Goal: Task Accomplishment & Management: Manage account settings

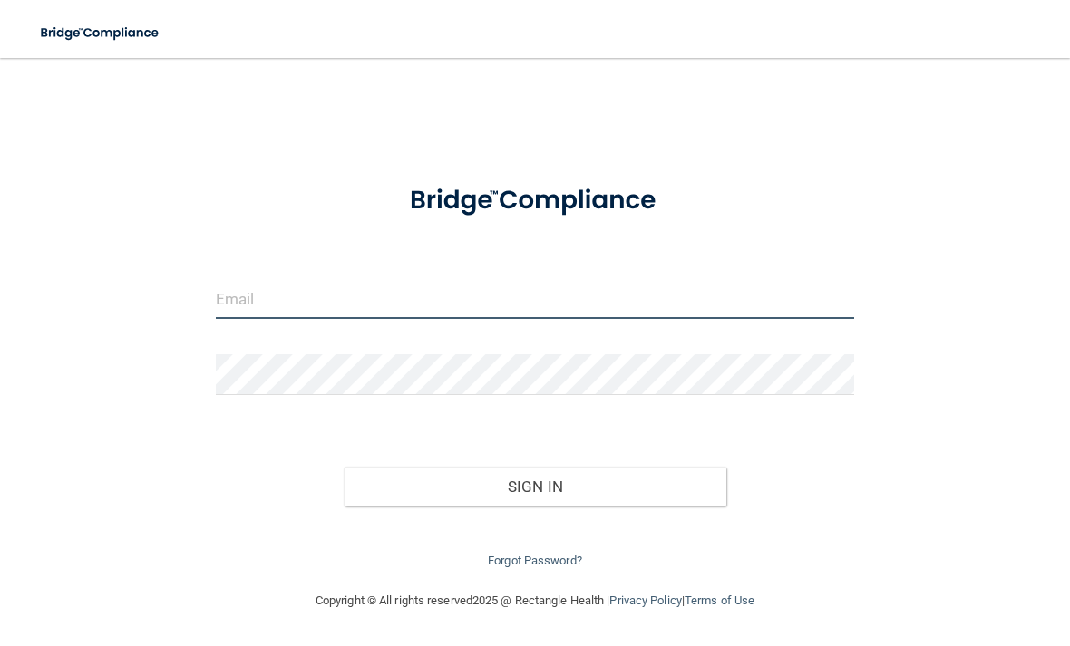
click at [431, 297] on input "email" at bounding box center [535, 298] width 638 height 41
type input "[EMAIL_ADDRESS][DOMAIN_NAME]"
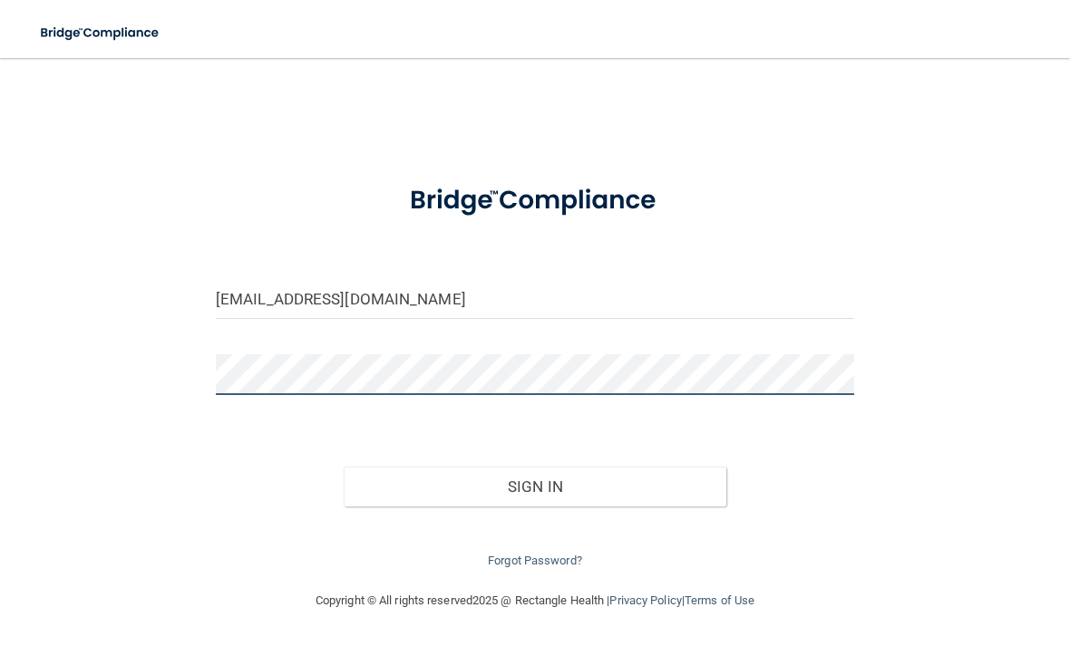
click at [534, 482] on button "Sign In" at bounding box center [535, 487] width 383 height 40
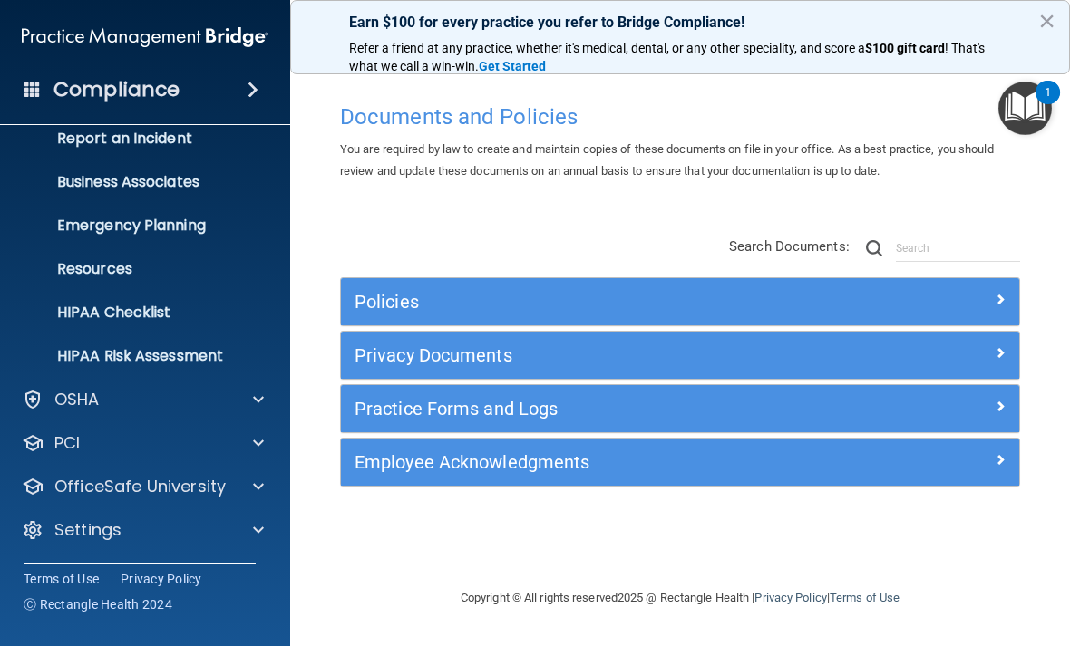
scroll to position [106, 0]
click at [67, 524] on p "Settings" at bounding box center [87, 530] width 67 height 22
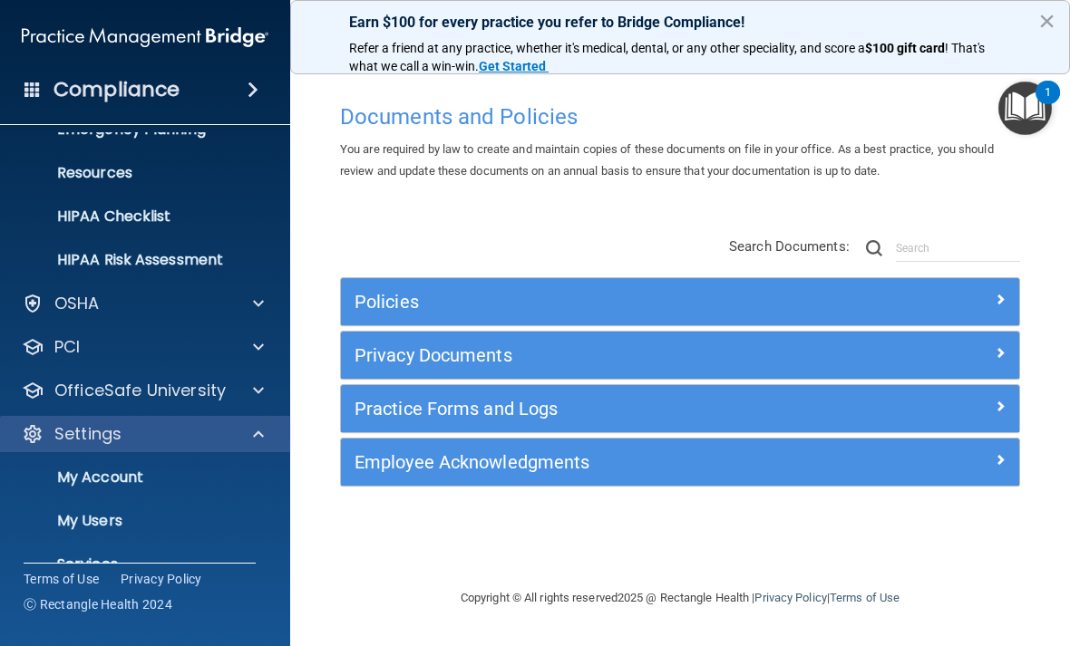
scroll to position [208, 0]
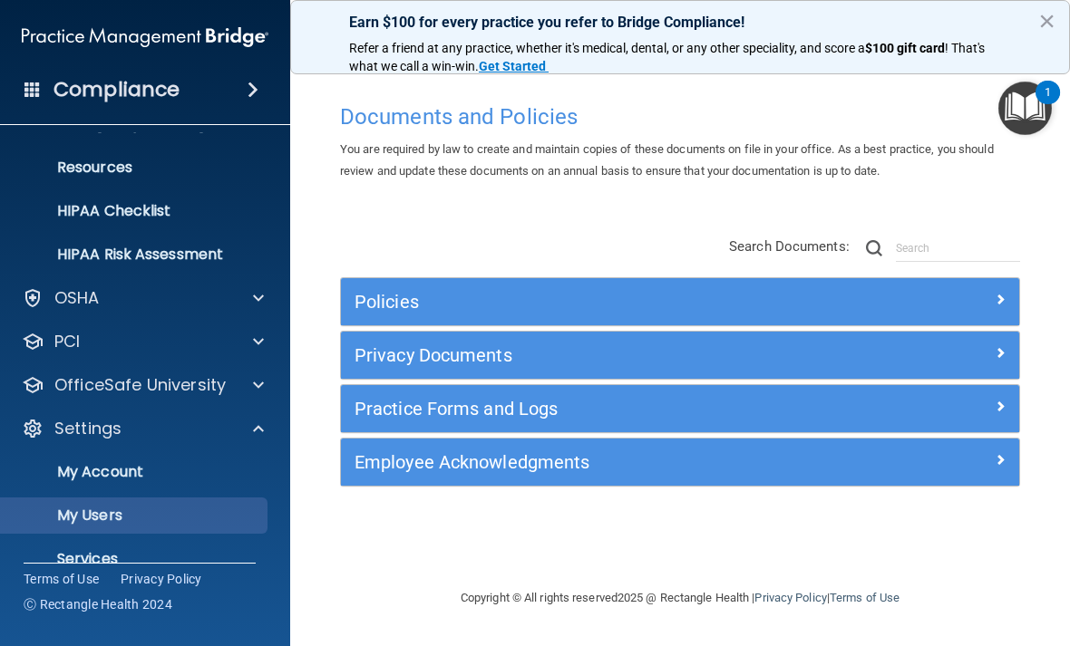
click at [75, 512] on p "My Users" at bounding box center [136, 516] width 248 height 18
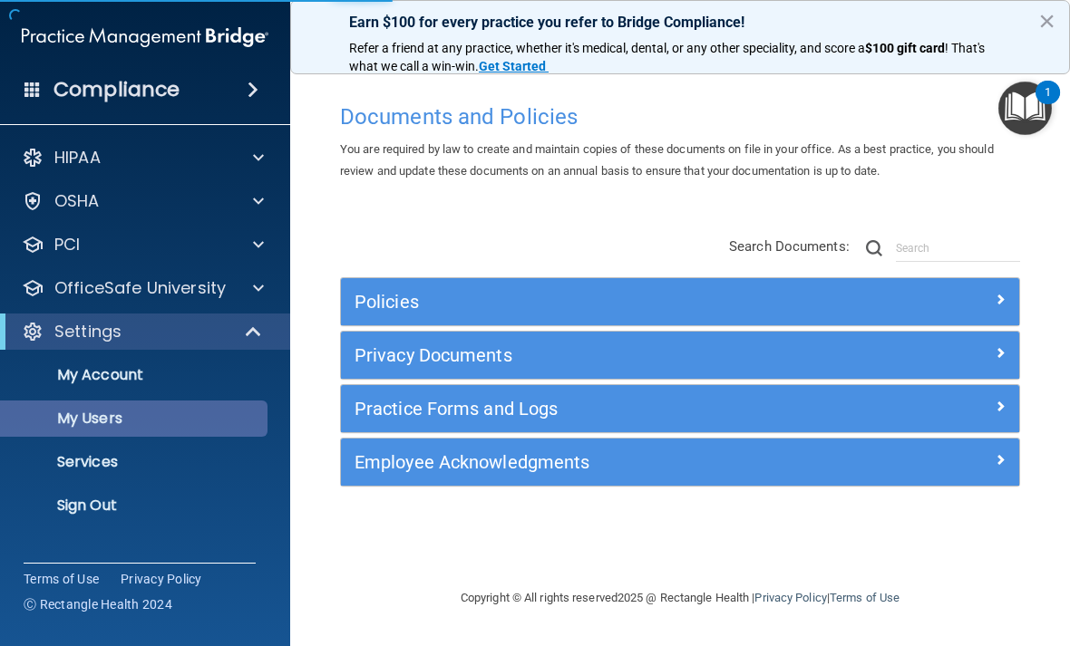
select select "20"
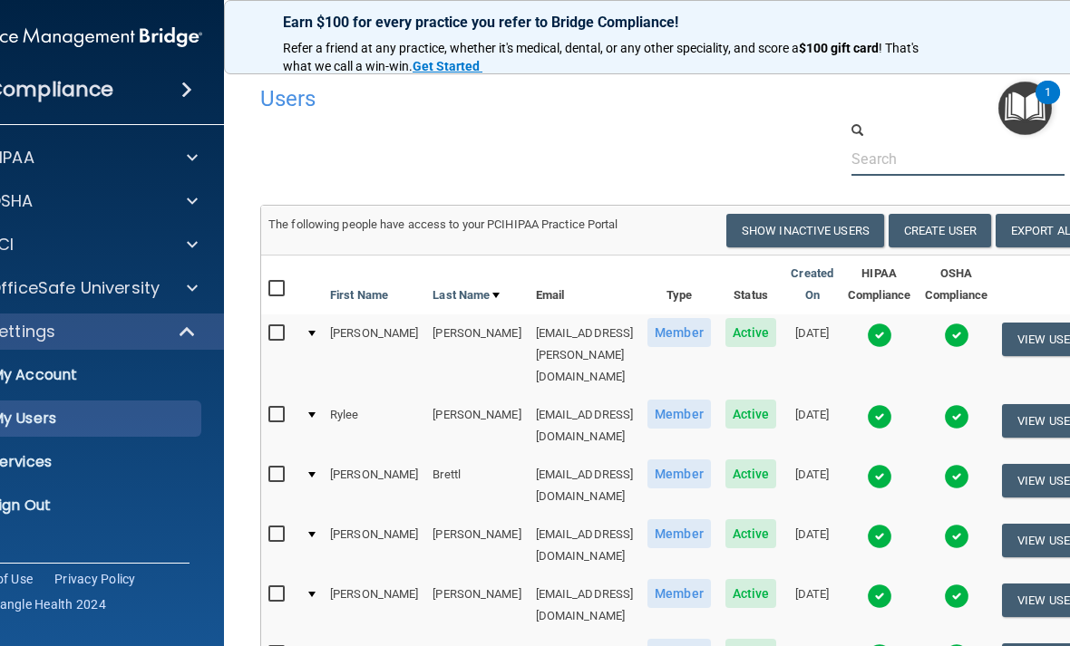
click at [896, 164] on input "text" at bounding box center [957, 159] width 213 height 34
type input "[PERSON_NAME]"
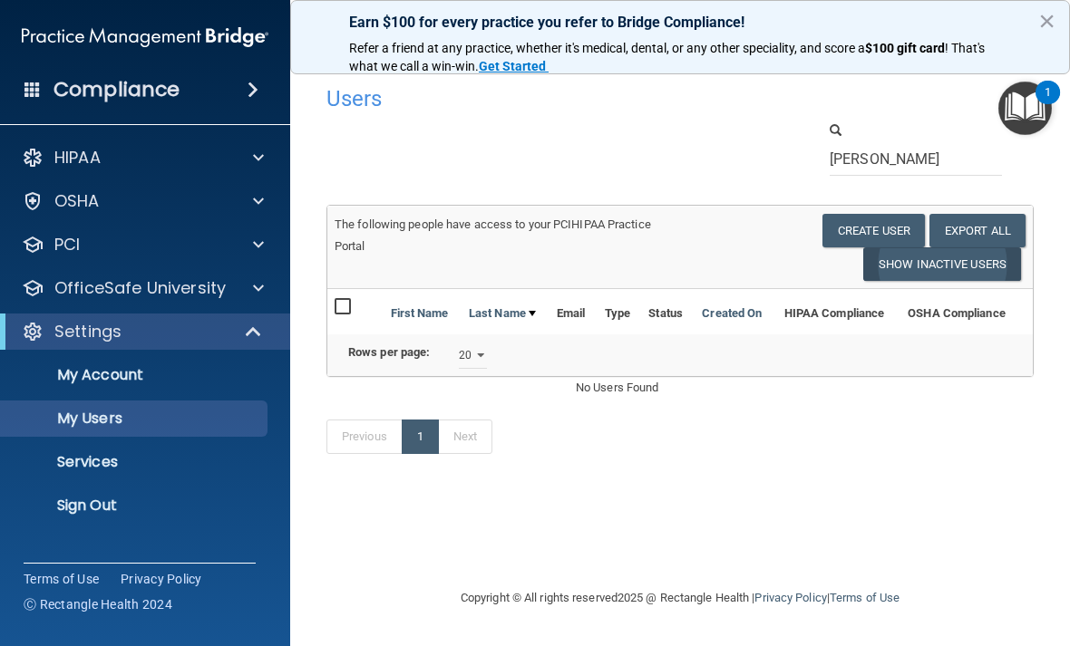
click at [906, 262] on button "Show Inactive Users" at bounding box center [942, 265] width 158 height 34
select select "20"
click at [972, 259] on button "Show Inactive Users" at bounding box center [942, 265] width 158 height 34
select select "20"
